Goal: Find specific page/section: Find specific page/section

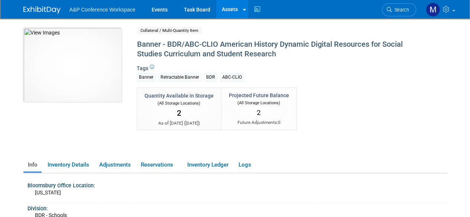
click at [92, 69] on img at bounding box center [72, 65] width 98 height 74
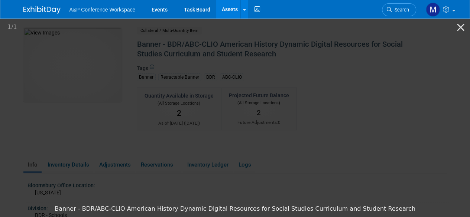
click at [63, 143] on picture at bounding box center [235, 109] width 470 height 184
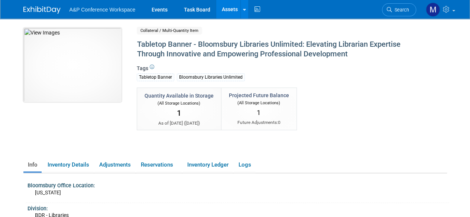
click at [95, 76] on img at bounding box center [72, 65] width 98 height 74
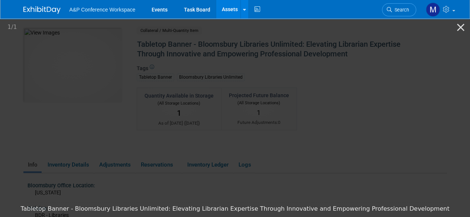
click at [384, 119] on picture at bounding box center [235, 109] width 470 height 184
click at [390, 113] on picture at bounding box center [235, 109] width 470 height 184
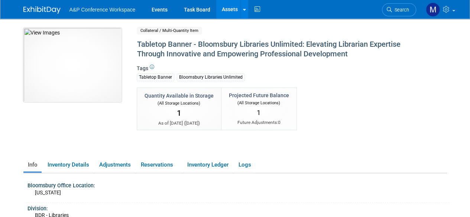
click at [86, 64] on img at bounding box center [72, 65] width 98 height 74
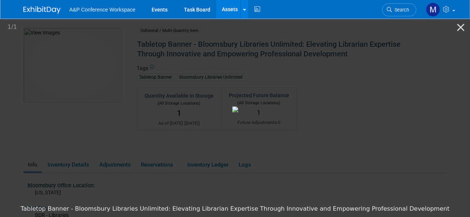
click at [394, 110] on picture at bounding box center [235, 109] width 470 height 184
click at [400, 108] on picture at bounding box center [235, 109] width 470 height 184
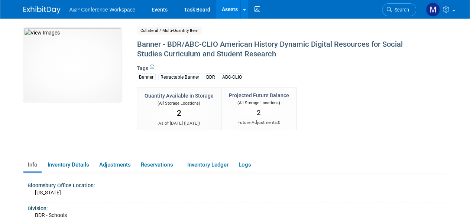
click at [410, 12] on link "Search" at bounding box center [399, 9] width 34 height 13
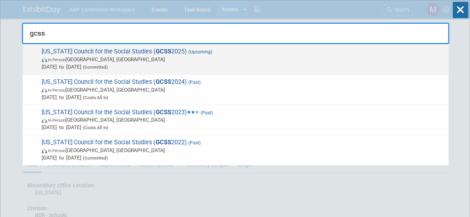
type input "gcss"
click at [156, 51] on strong "GCSS" at bounding box center [164, 51] width 16 height 7
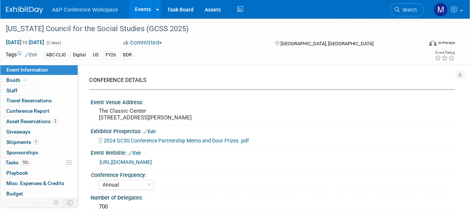
select select "Annual"
select select "Level 2"
select select "In-Person Booth"
select select "Schools"
select select "Bloomsbury Digital Resources"
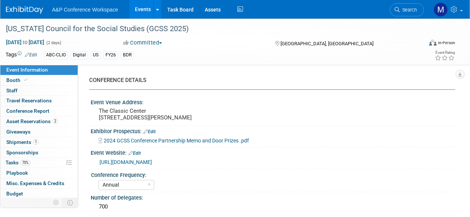
select select "[PERSON_NAME]"
select select "BDR Product Awareness and Trial Generation​"
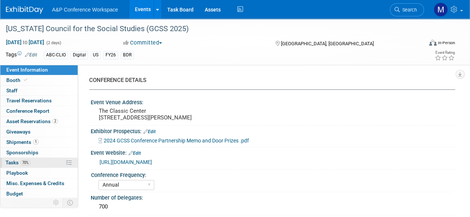
click at [11, 164] on span "Tasks 70%" at bounding box center [18, 163] width 25 height 6
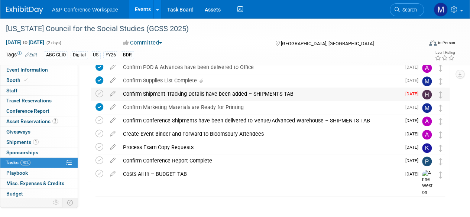
scroll to position [186, 0]
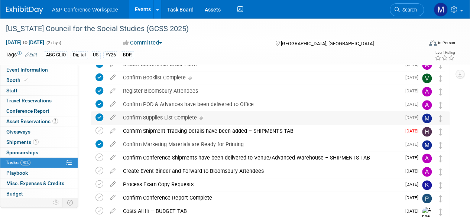
click at [144, 120] on div "Confirm Supplies List Complete" at bounding box center [260, 117] width 282 height 13
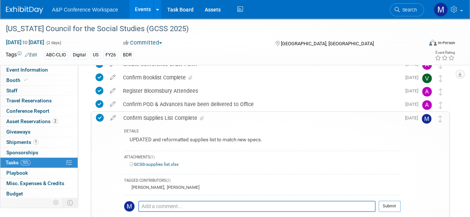
click at [153, 165] on link "GCSS-supplies list.xlsx" at bounding box center [154, 164] width 49 height 5
